Goal: Complete application form: Complete application form

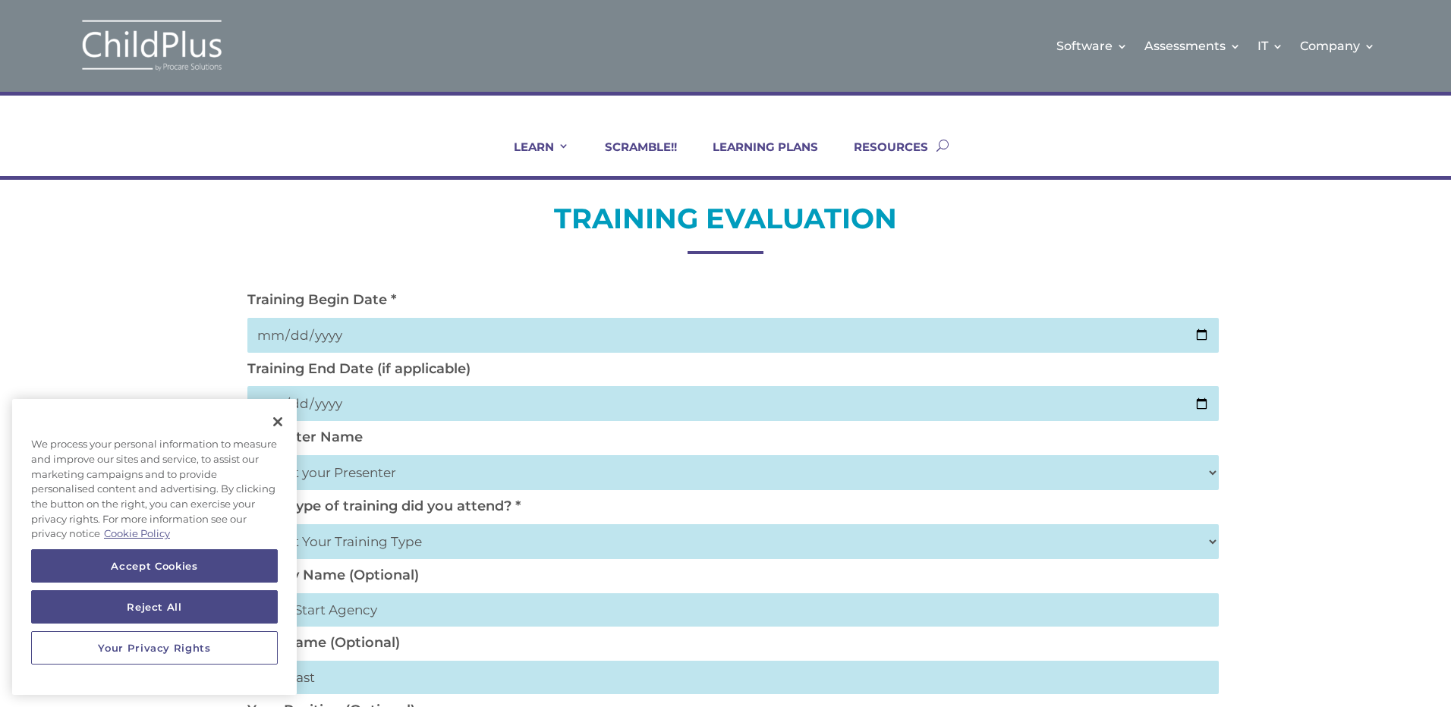
click at [276, 333] on input "date" at bounding box center [732, 335] width 971 height 35
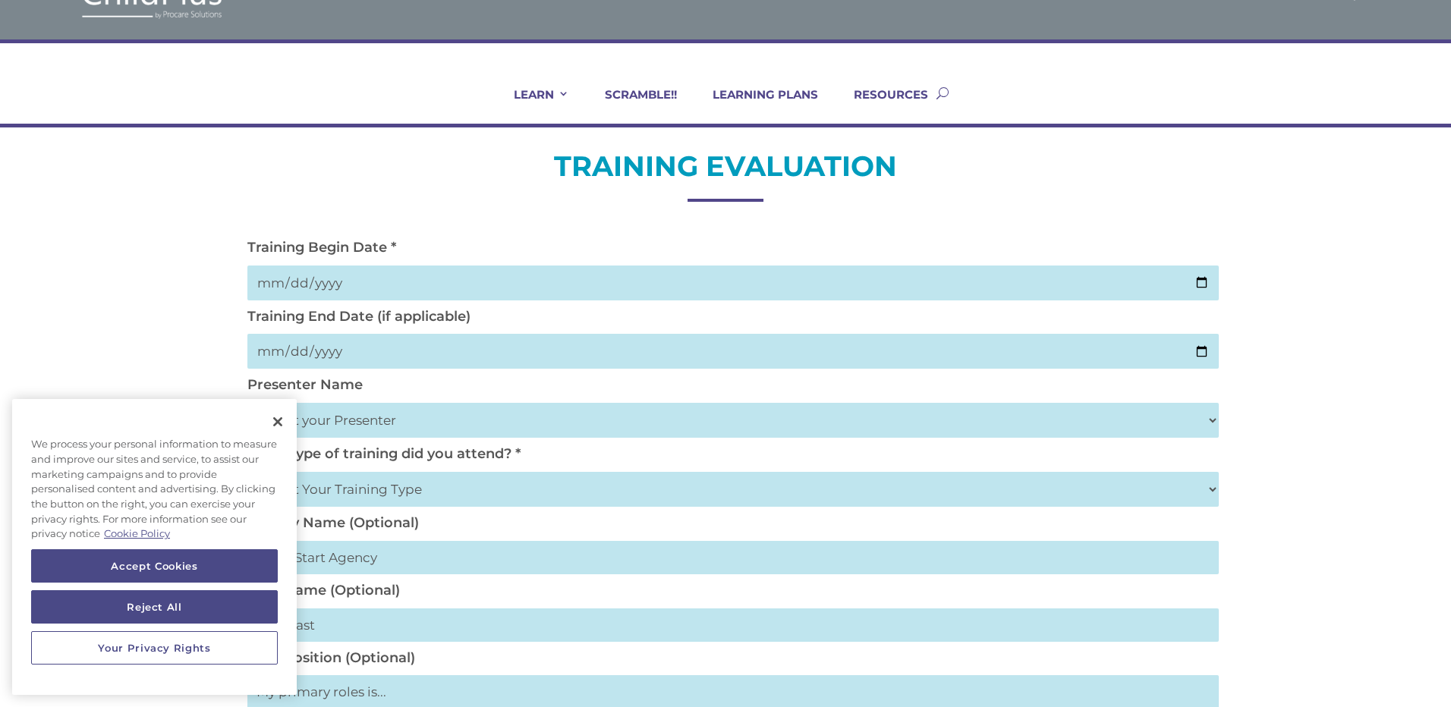
scroll to position [61, 0]
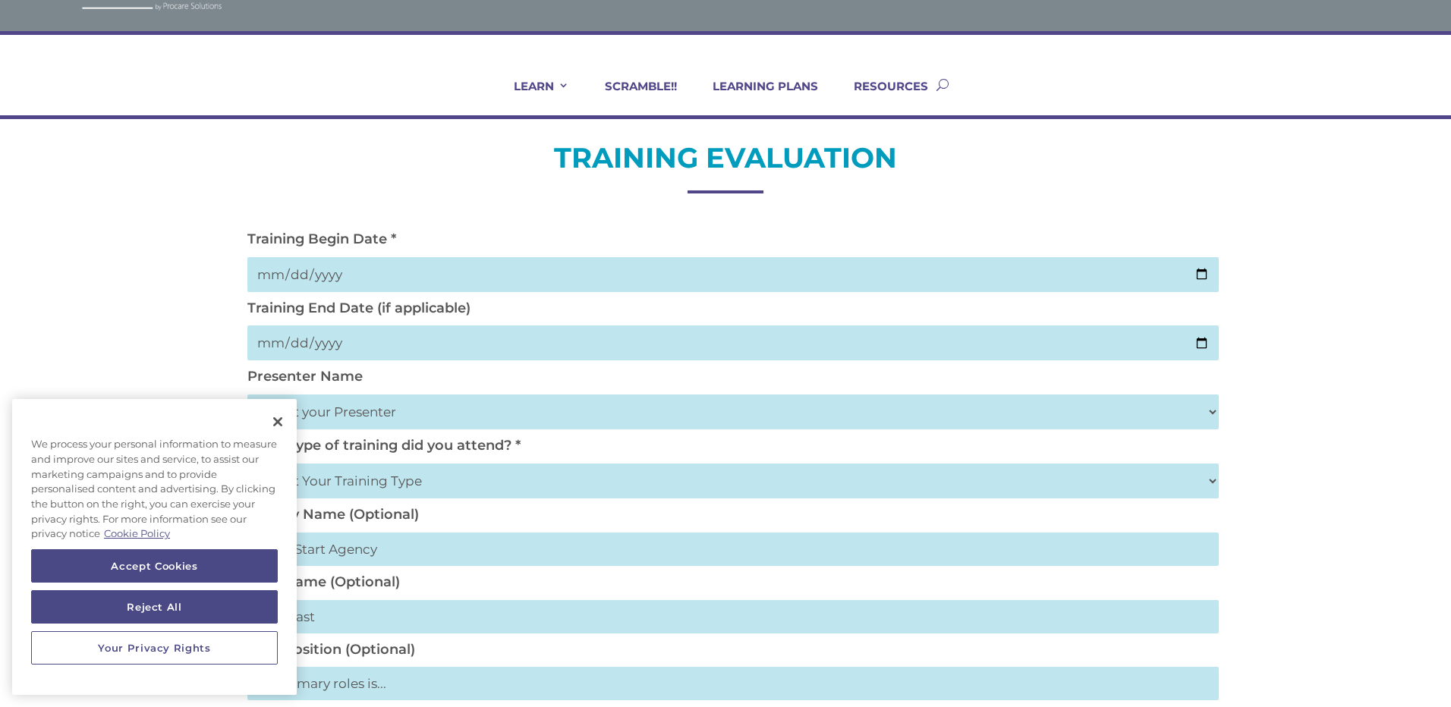
click at [294, 282] on input "2025-10-05" at bounding box center [732, 274] width 971 height 35
type input "2025-10-14"
click at [373, 355] on input "date" at bounding box center [732, 343] width 971 height 35
type input "2025-10-14"
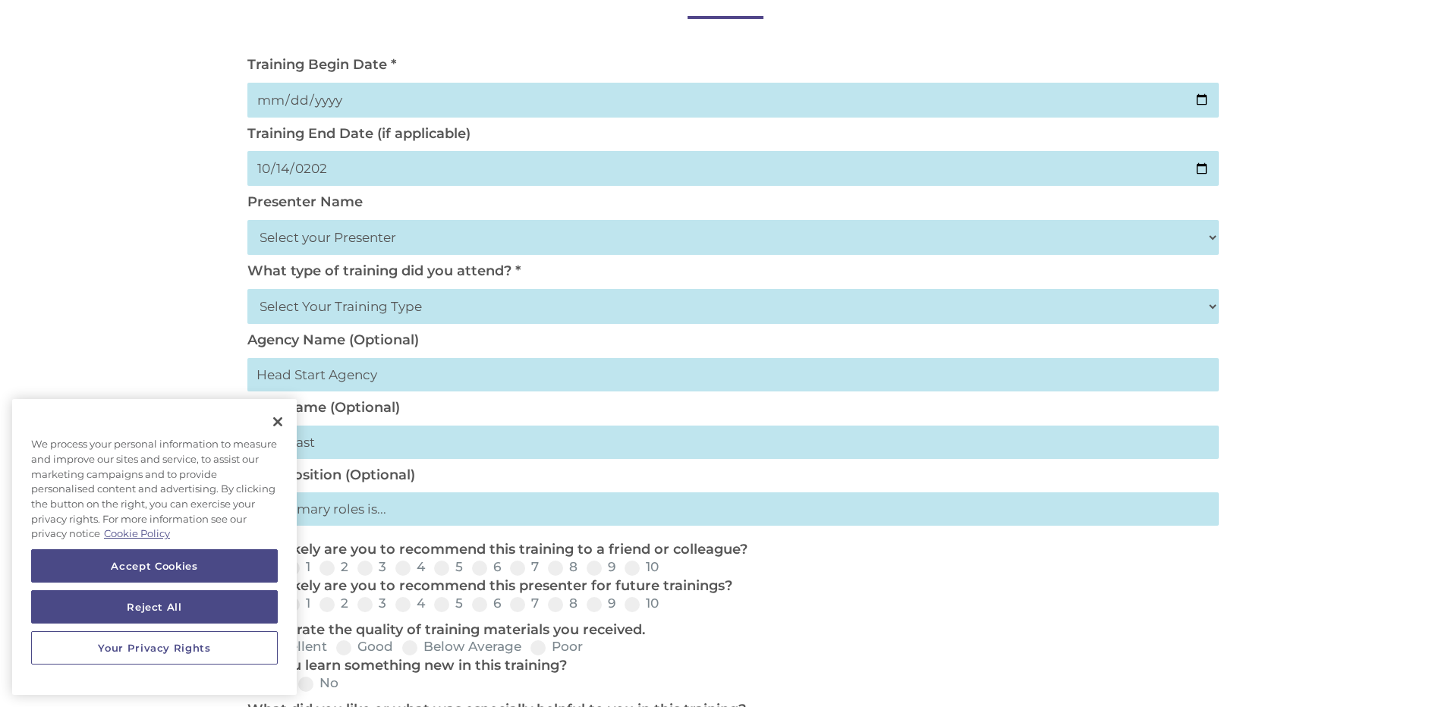
scroll to position [243, 0]
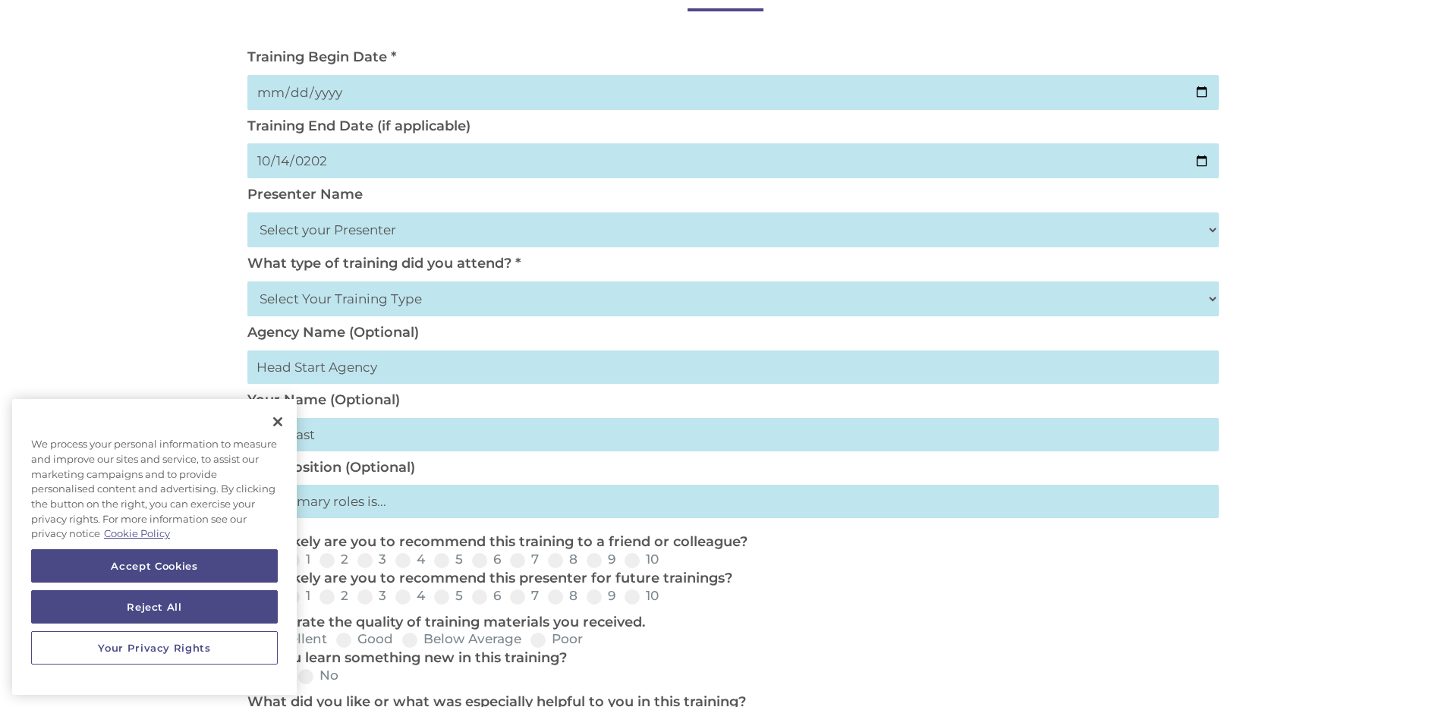
click at [397, 224] on select "Select your Presenter Aaron Dickerson Amy Corkery Cindy Coats Danielle Hensley …" at bounding box center [732, 229] width 971 height 35
select select "Haase, Trish"
click at [247, 212] on select "Select your Presenter Aaron Dickerson Amy Corkery Cindy Coats Danielle Hensley …" at bounding box center [732, 229] width 971 height 35
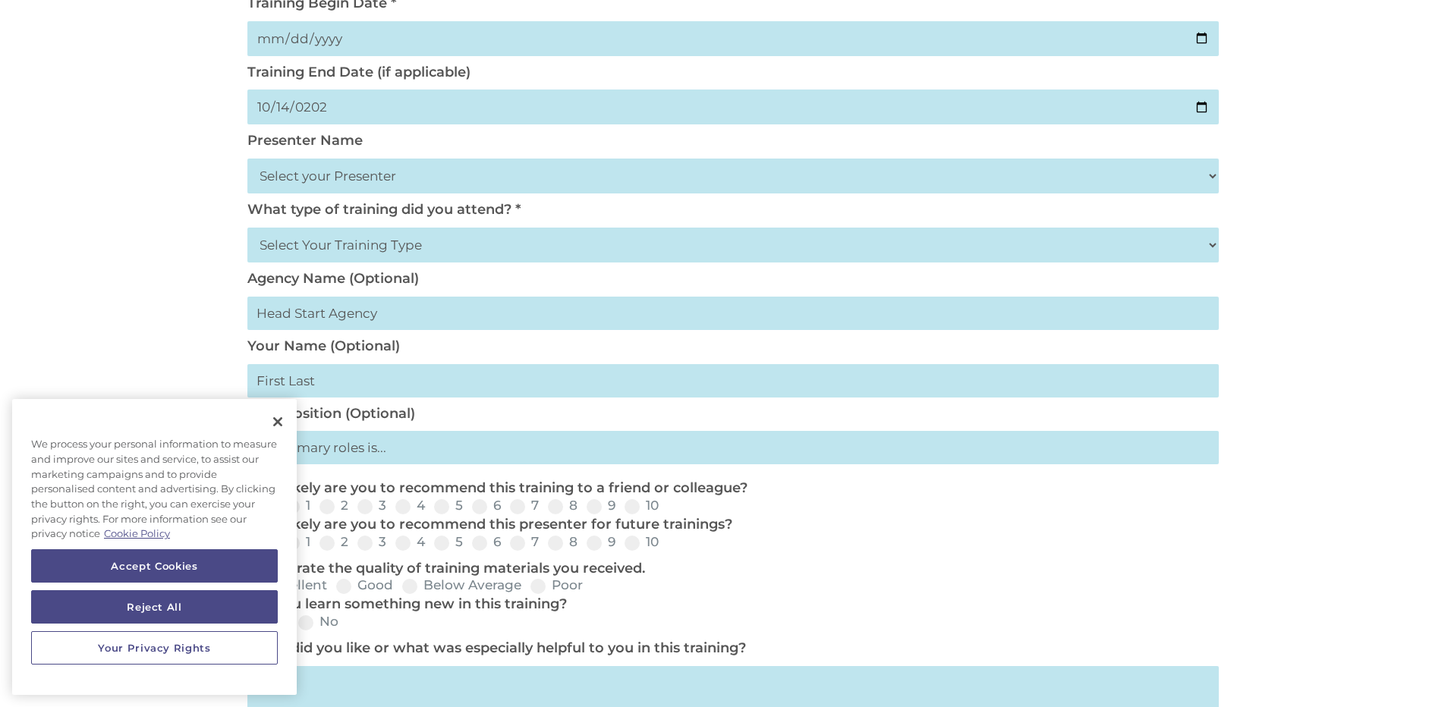
scroll to position [304, 0]
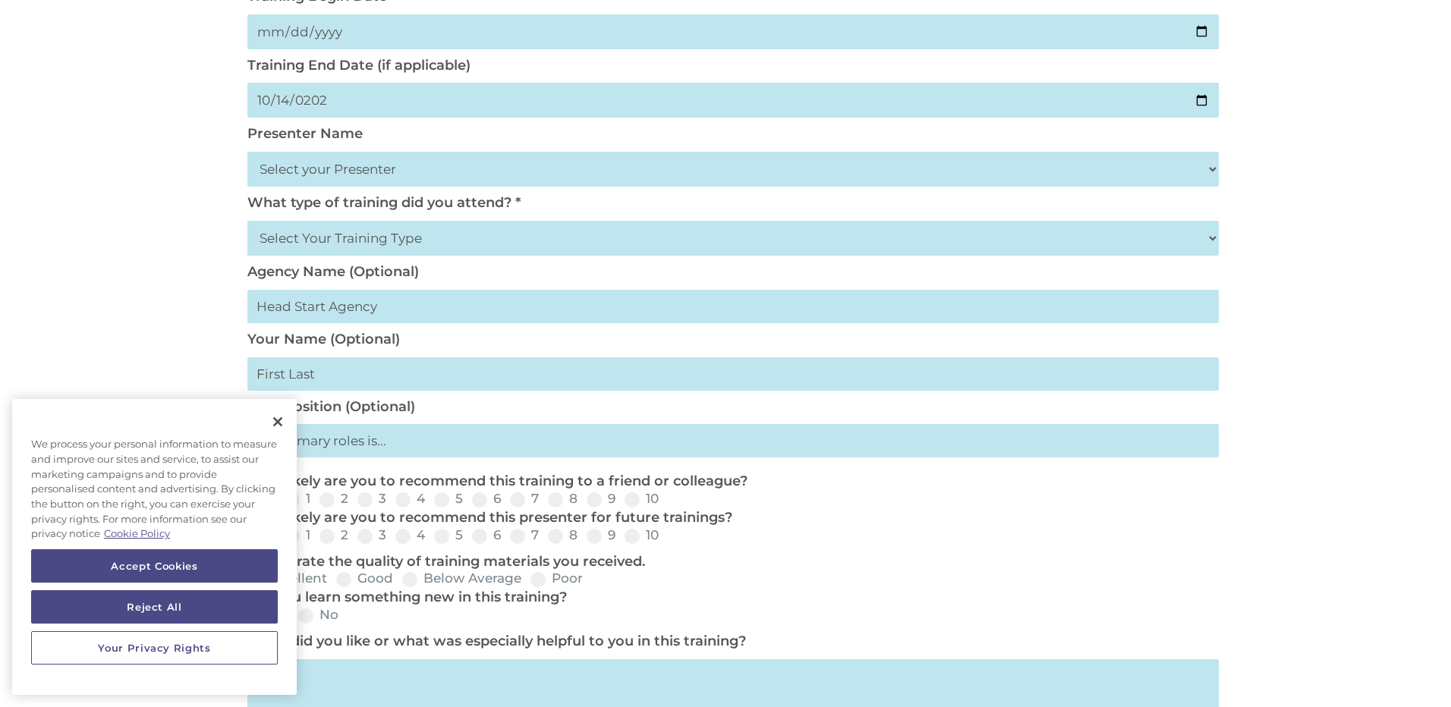
click at [471, 312] on input "text" at bounding box center [732, 306] width 971 height 33
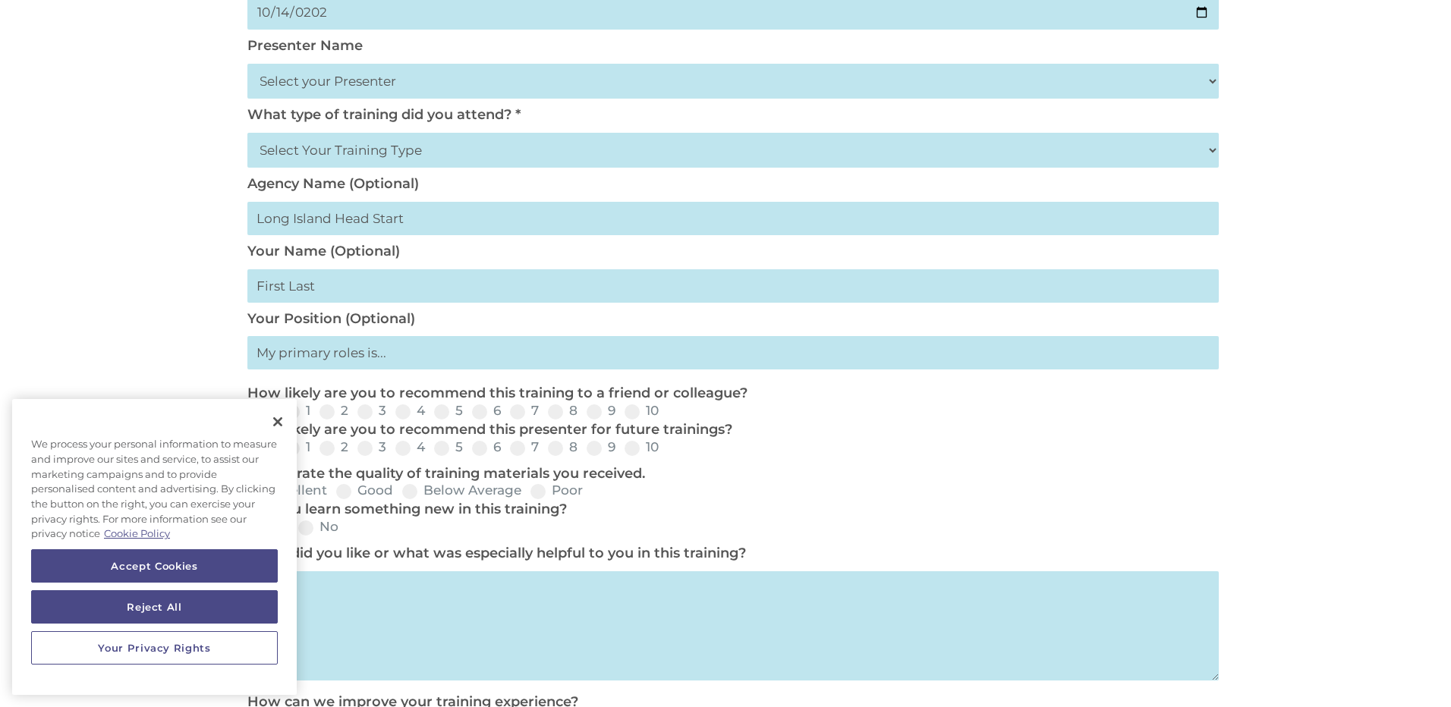
scroll to position [425, 0]
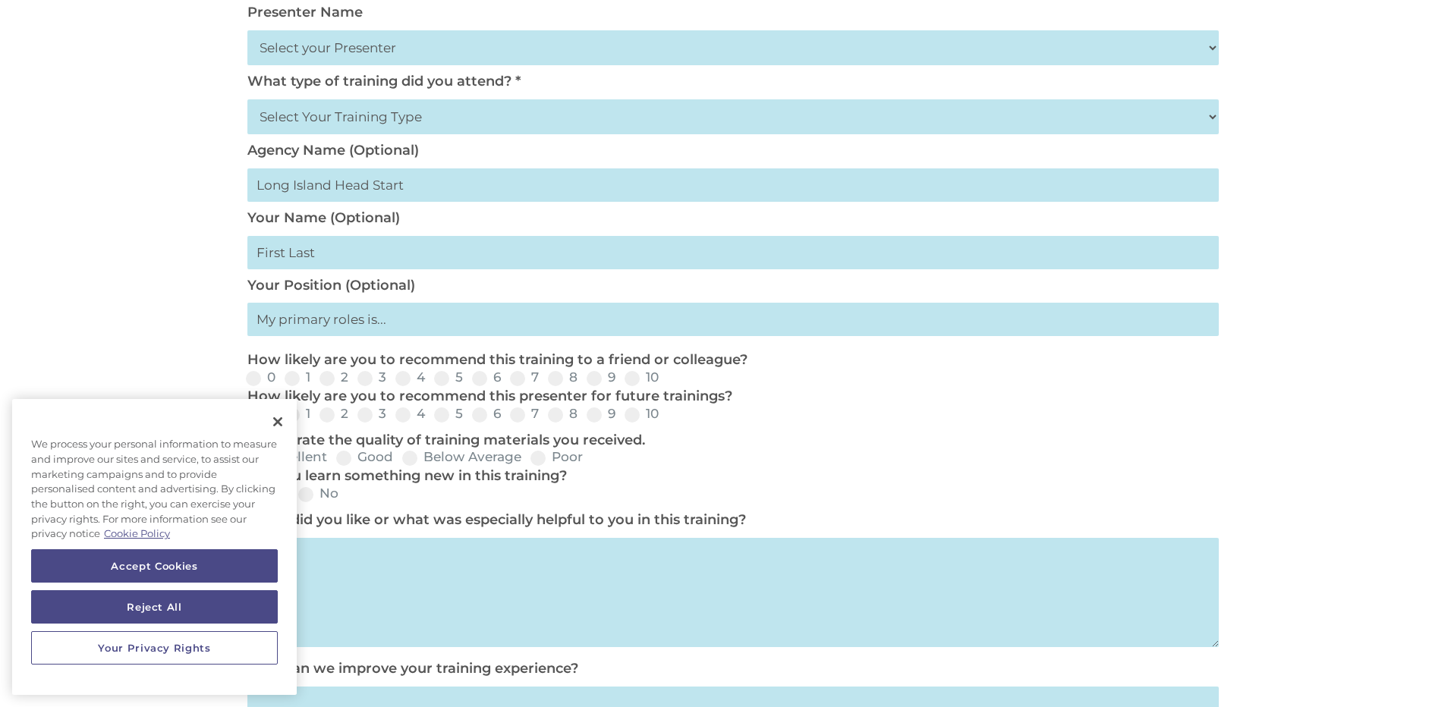
type input "Long Island Head Start"
click at [424, 259] on input "text" at bounding box center [732, 252] width 971 height 33
type input "Sandra"
click at [411, 323] on input "text" at bounding box center [732, 319] width 971 height 33
type input "EHS-CCP Operations Manager"
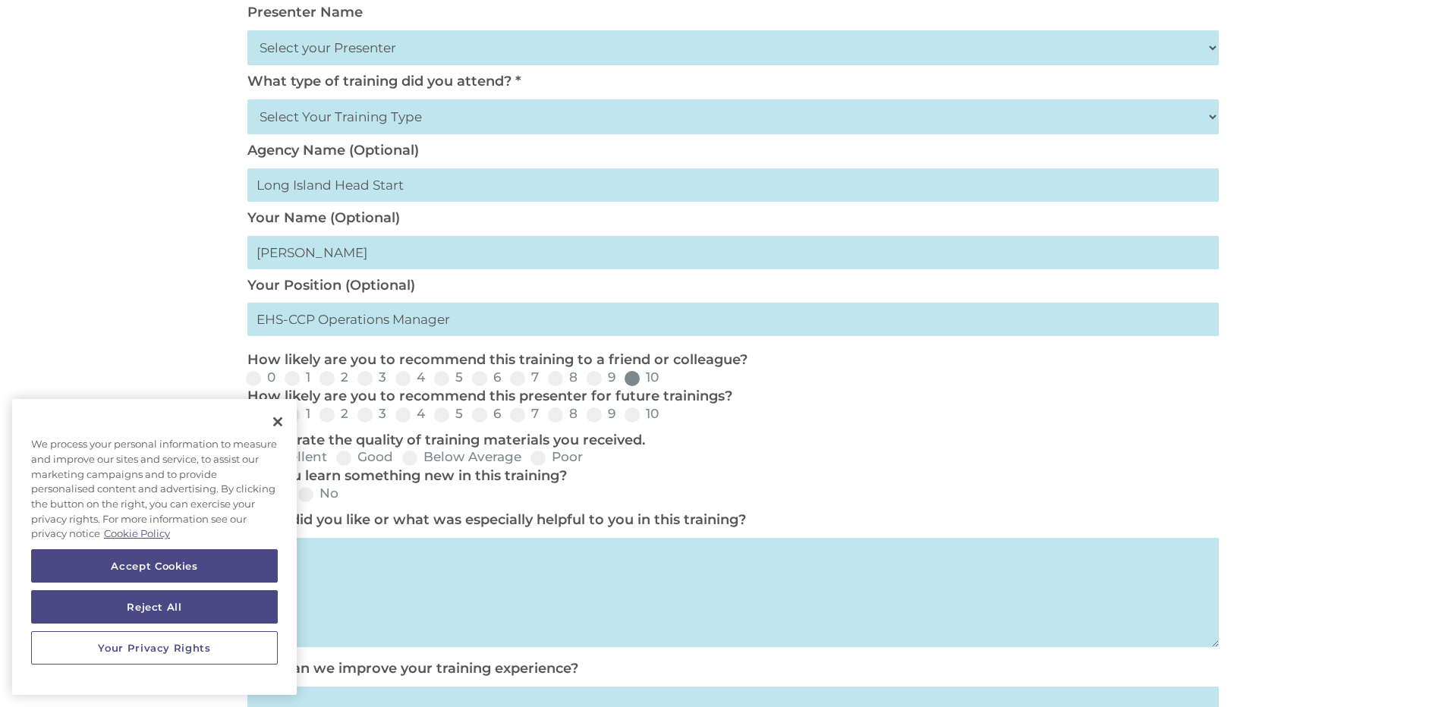
click at [626, 379] on span at bounding box center [632, 378] width 15 height 15
click at [666, 379] on input "10" at bounding box center [671, 384] width 10 height 10
radio input "true"
click at [637, 410] on span at bounding box center [632, 415] width 15 height 15
click at [666, 415] on input "10" at bounding box center [671, 420] width 10 height 10
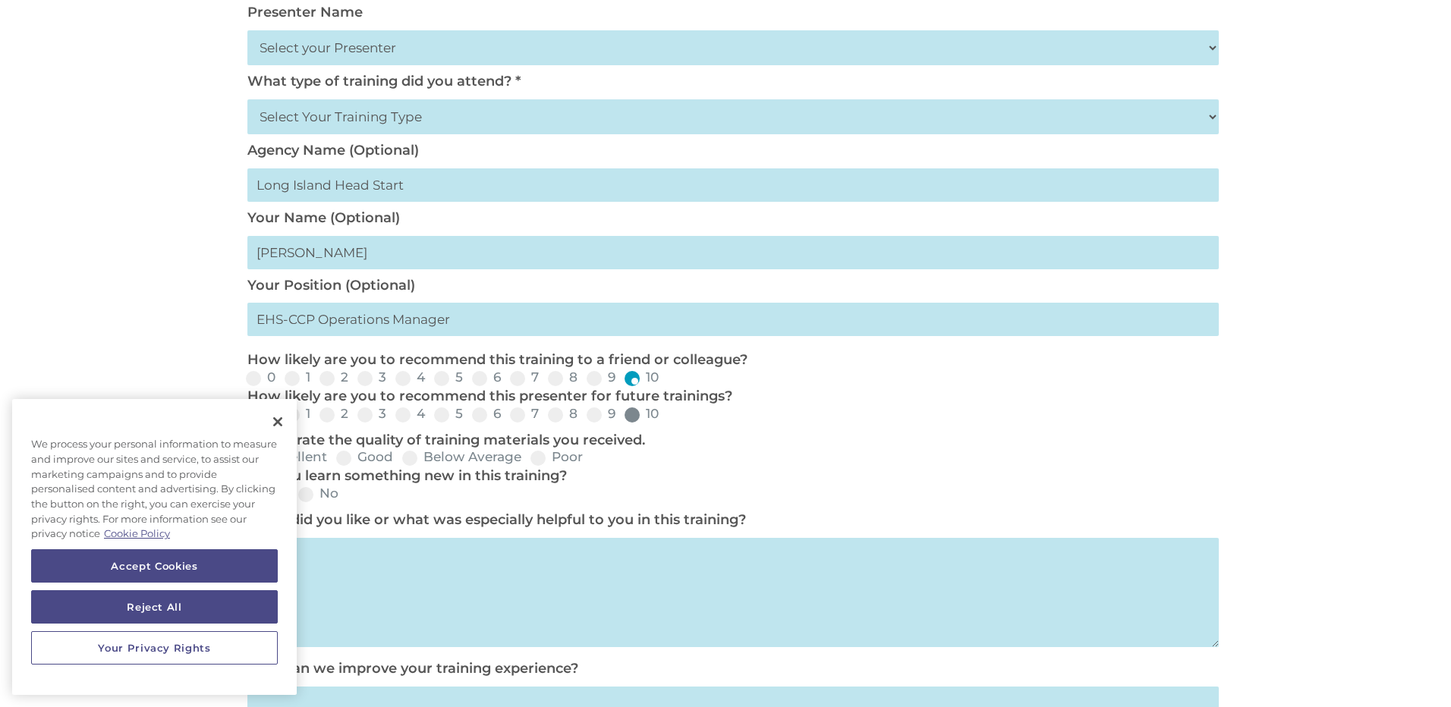
radio input "true"
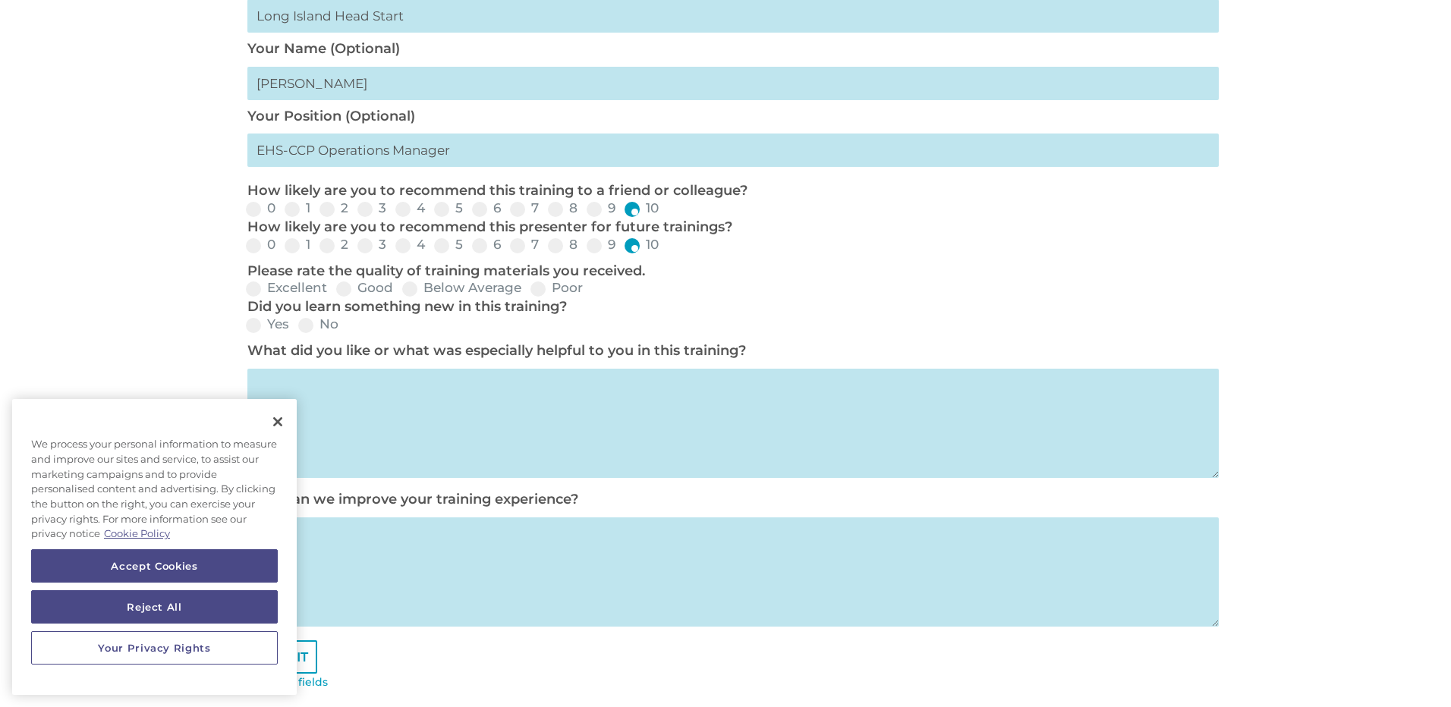
scroll to position [607, 0]
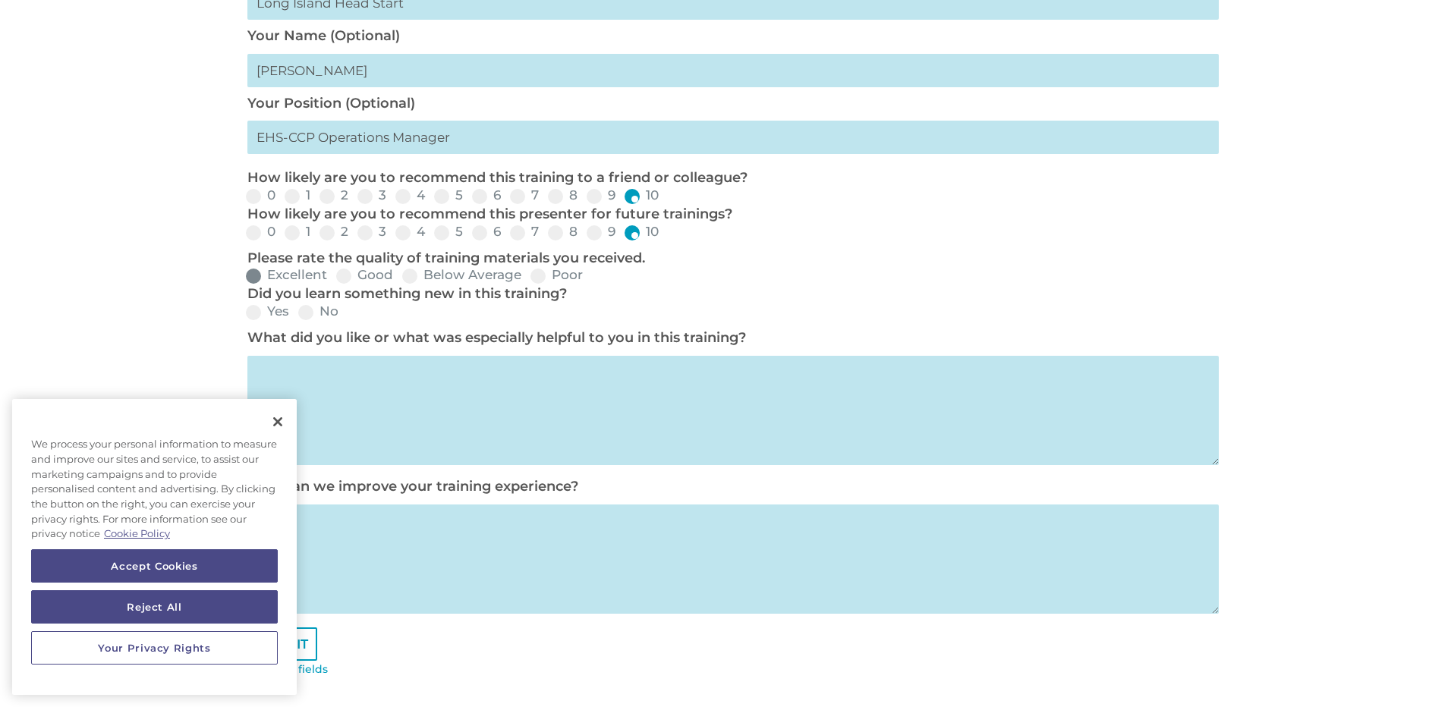
click at [261, 279] on label "Excellent" at bounding box center [286, 275] width 81 height 13
click at [335, 279] on input "Excellent" at bounding box center [340, 281] width 10 height 10
radio input "true"
click at [253, 313] on span at bounding box center [253, 312] width 15 height 15
click at [297, 313] on input "Yes" at bounding box center [302, 318] width 10 height 10
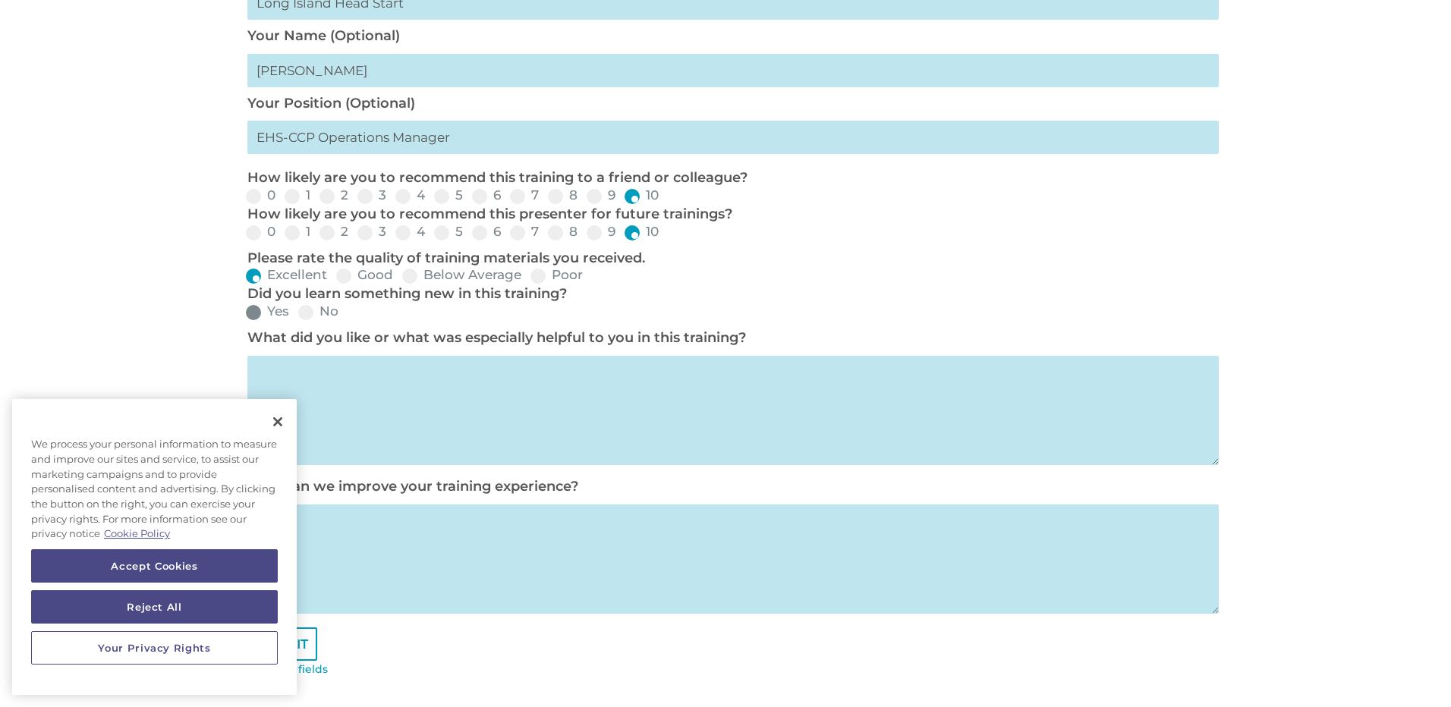
radio input "true"
click at [372, 379] on textarea at bounding box center [732, 410] width 971 height 109
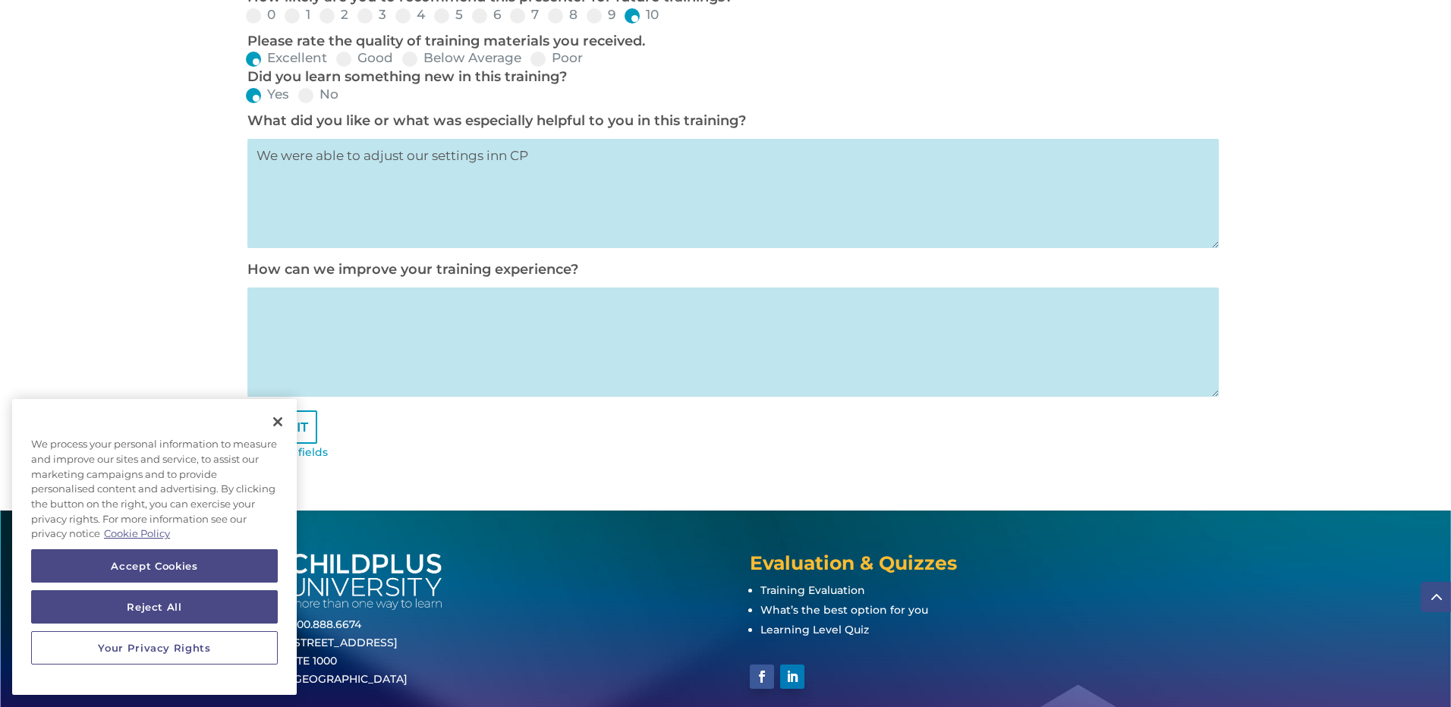
scroll to position [892, 0]
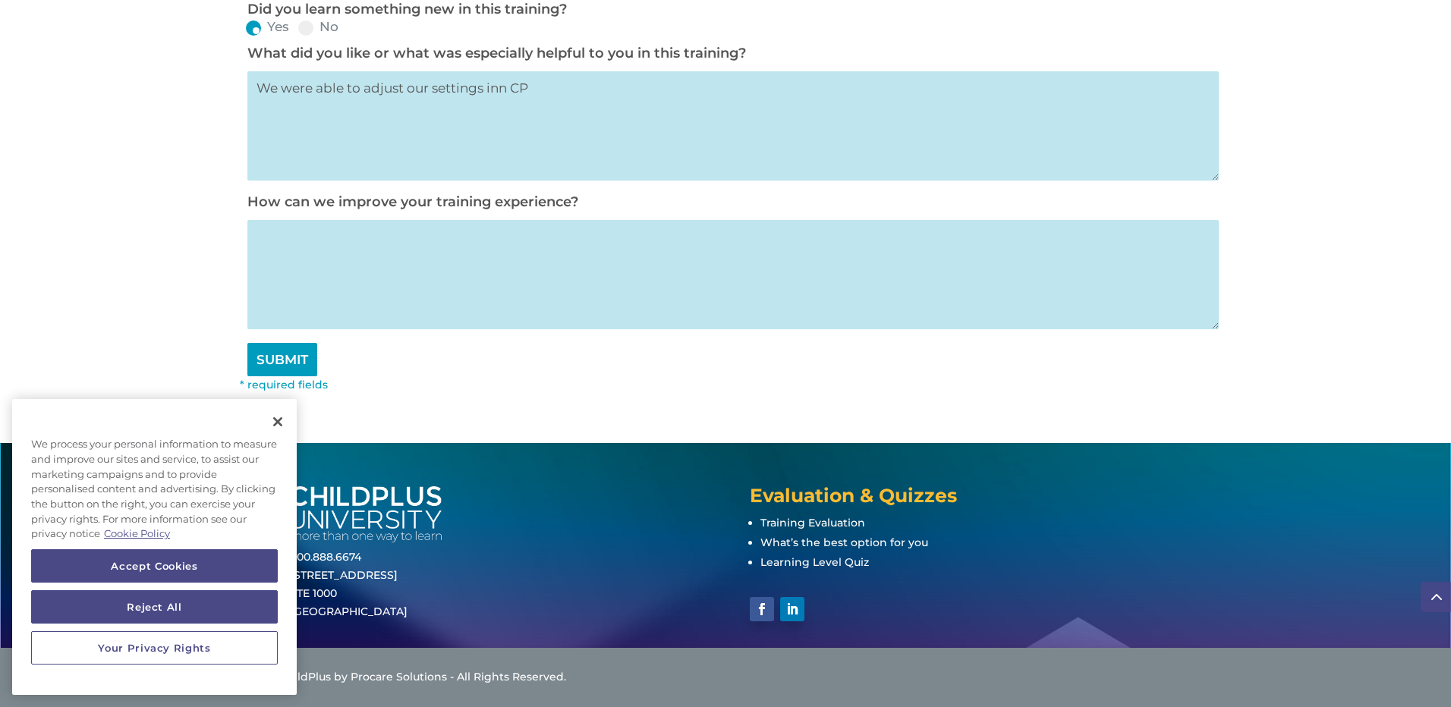
type textarea "We were able to adjust our settings inn CP"
click at [297, 361] on input "SUBMIT" at bounding box center [282, 359] width 70 height 33
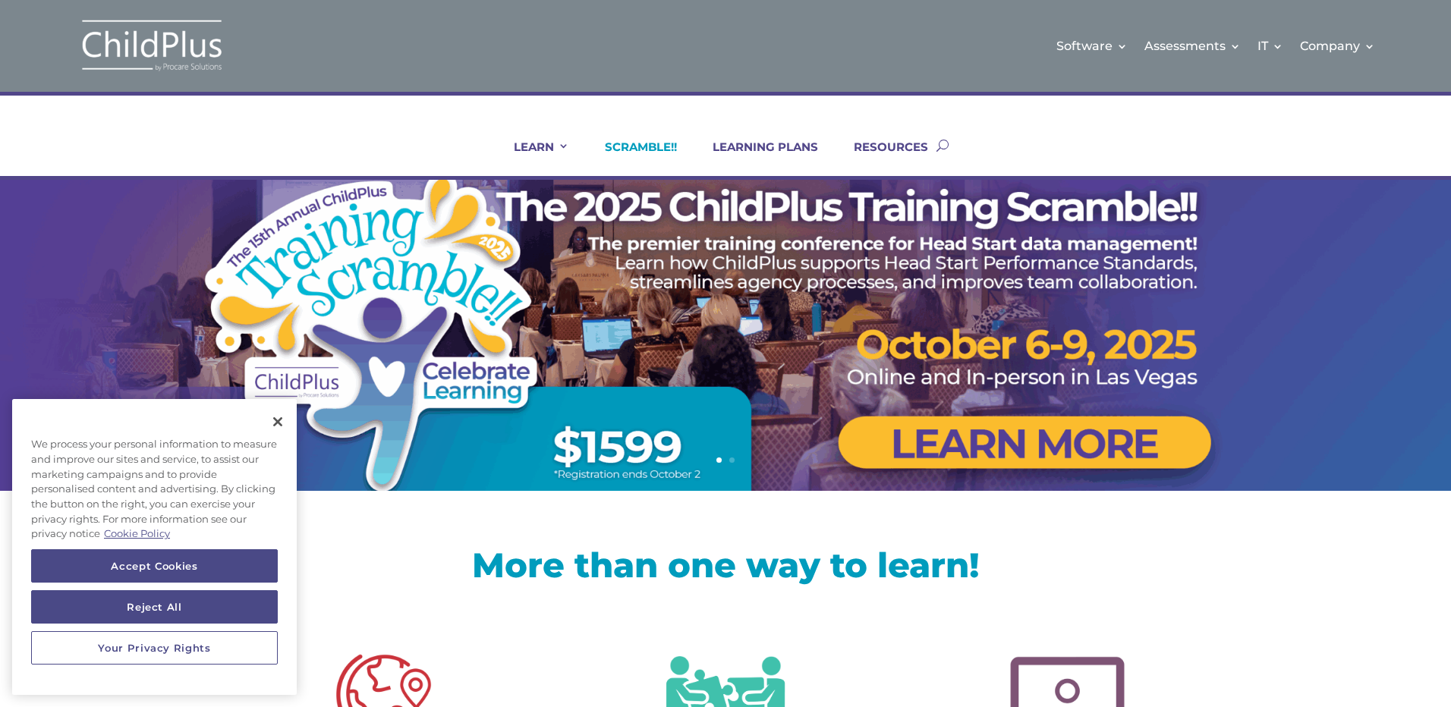
click at [656, 143] on link "SCRAMBLE!!" at bounding box center [631, 158] width 91 height 36
